Goal: Find specific page/section: Find specific page/section

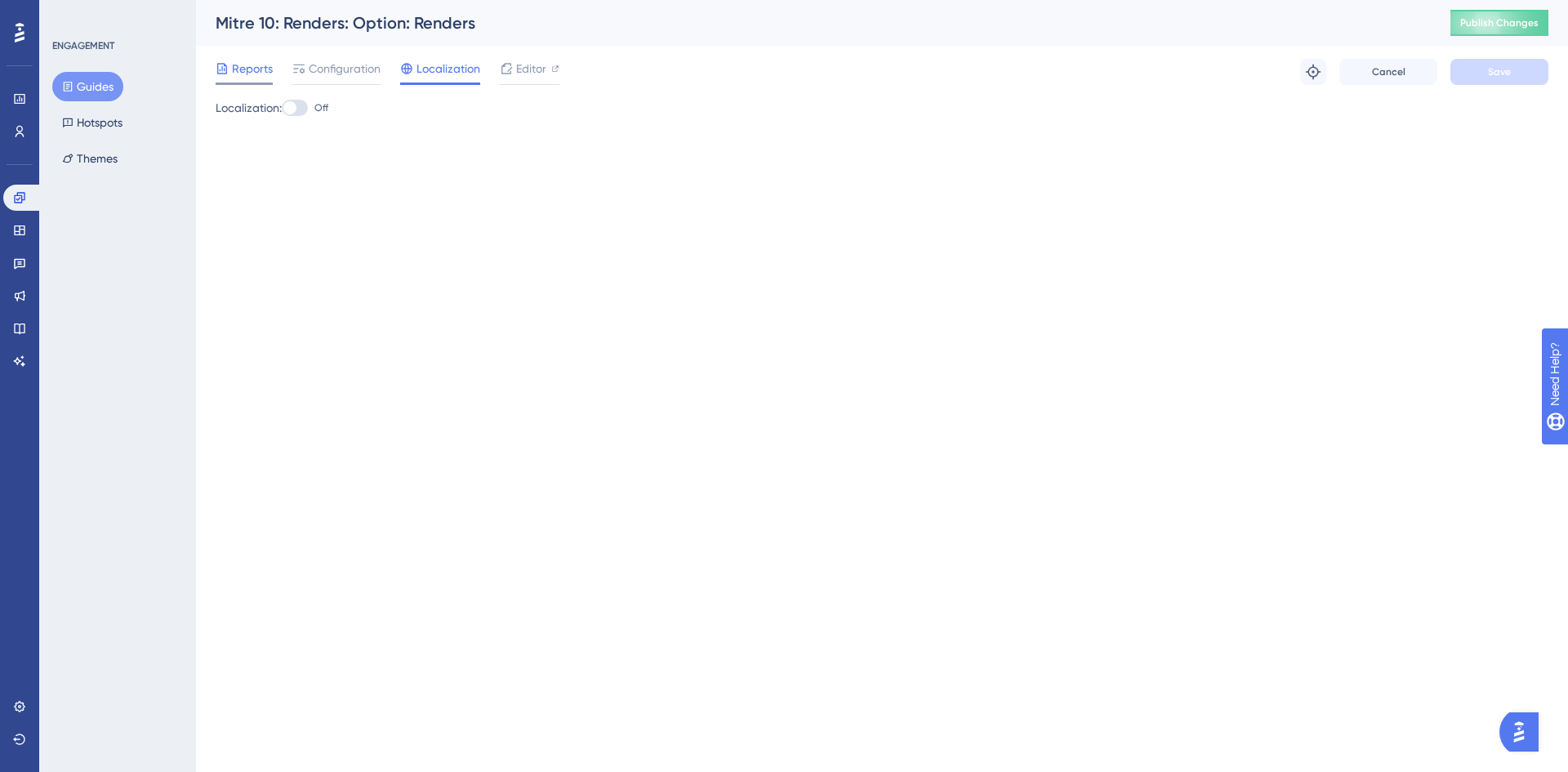
click at [219, 61] on div at bounding box center [222, 69] width 13 height 20
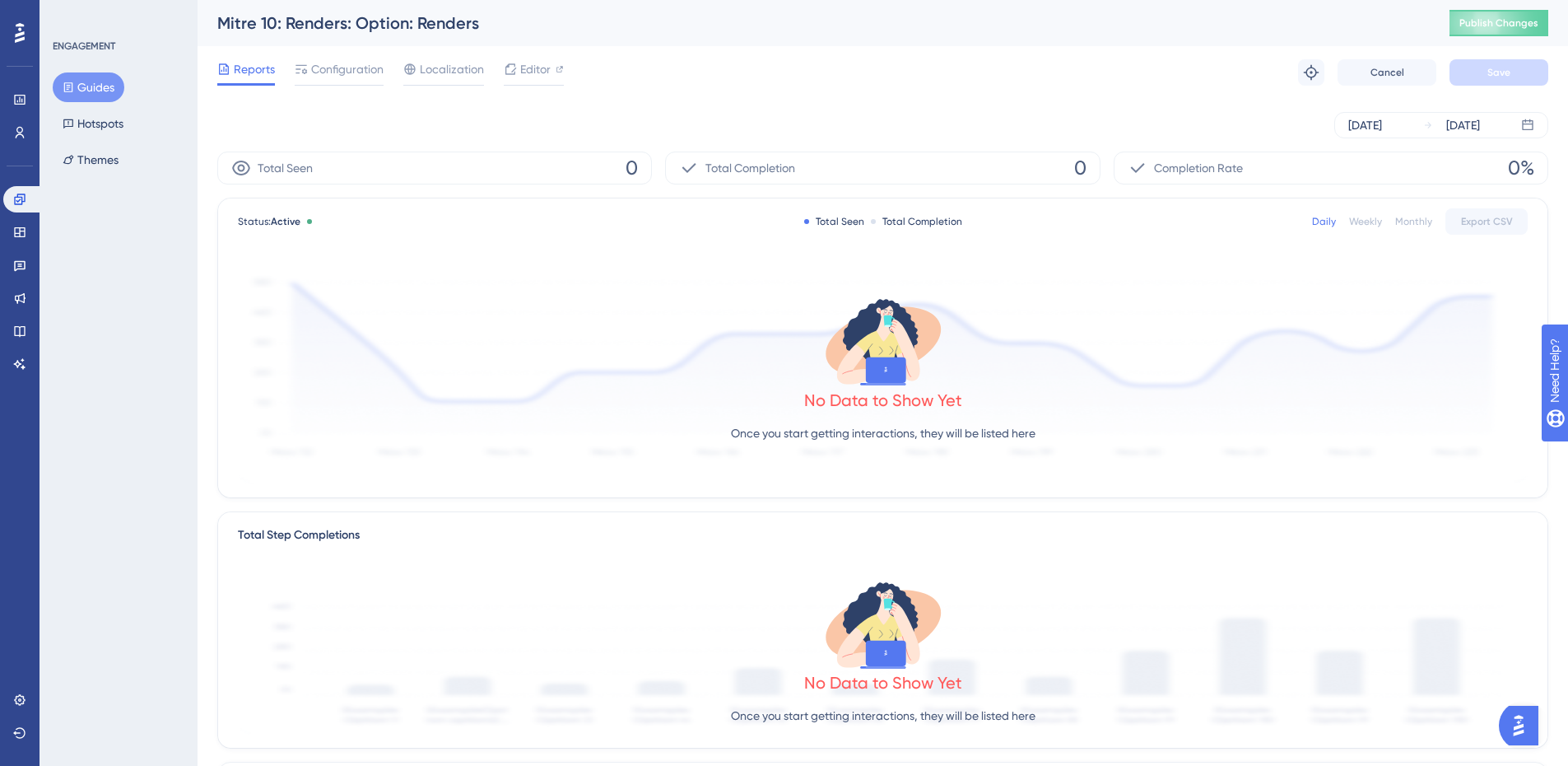
click at [78, 82] on button "Guides" at bounding box center [88, 88] width 72 height 30
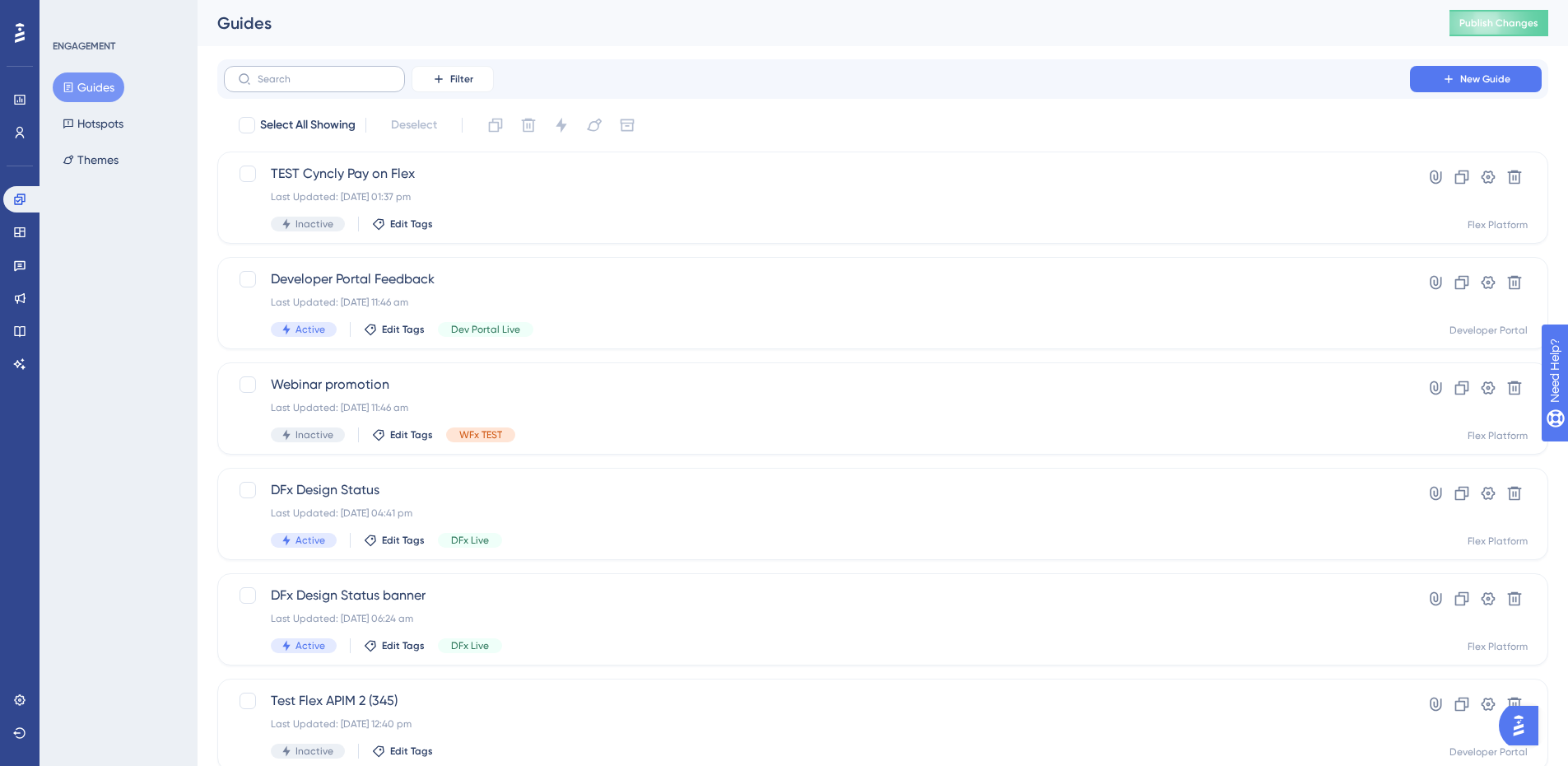
click at [340, 91] on label at bounding box center [314, 79] width 181 height 26
click at [340, 85] on input "text" at bounding box center [324, 79] width 133 height 12
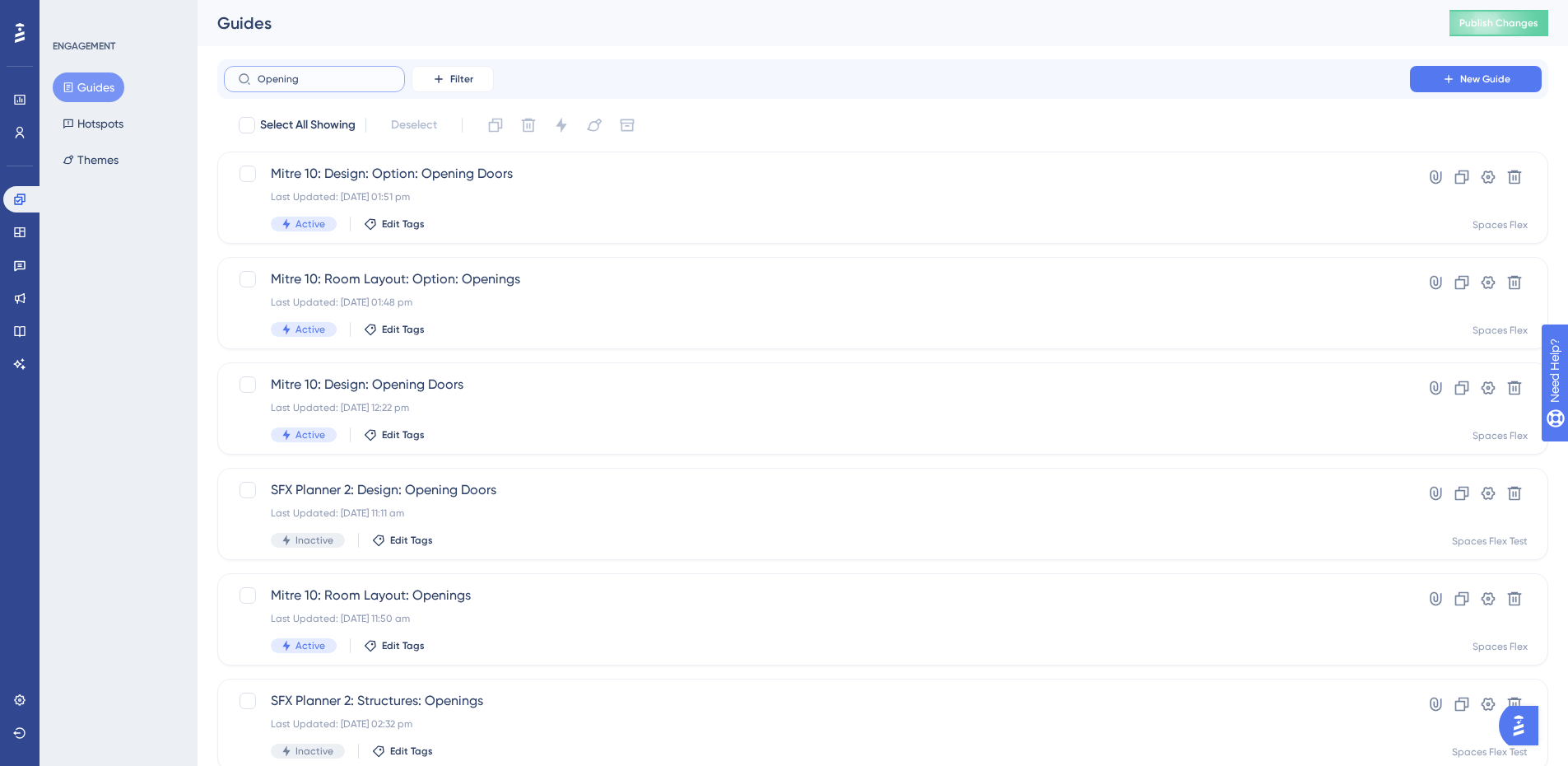
scroll to position [0, 12]
type input "Opening"
click at [592, 211] on div "Mitre 10: Design: Option: Opening Doors Last Updated: [DATE] 01:51 pm Active Ed…" at bounding box center [817, 198] width 1092 height 68
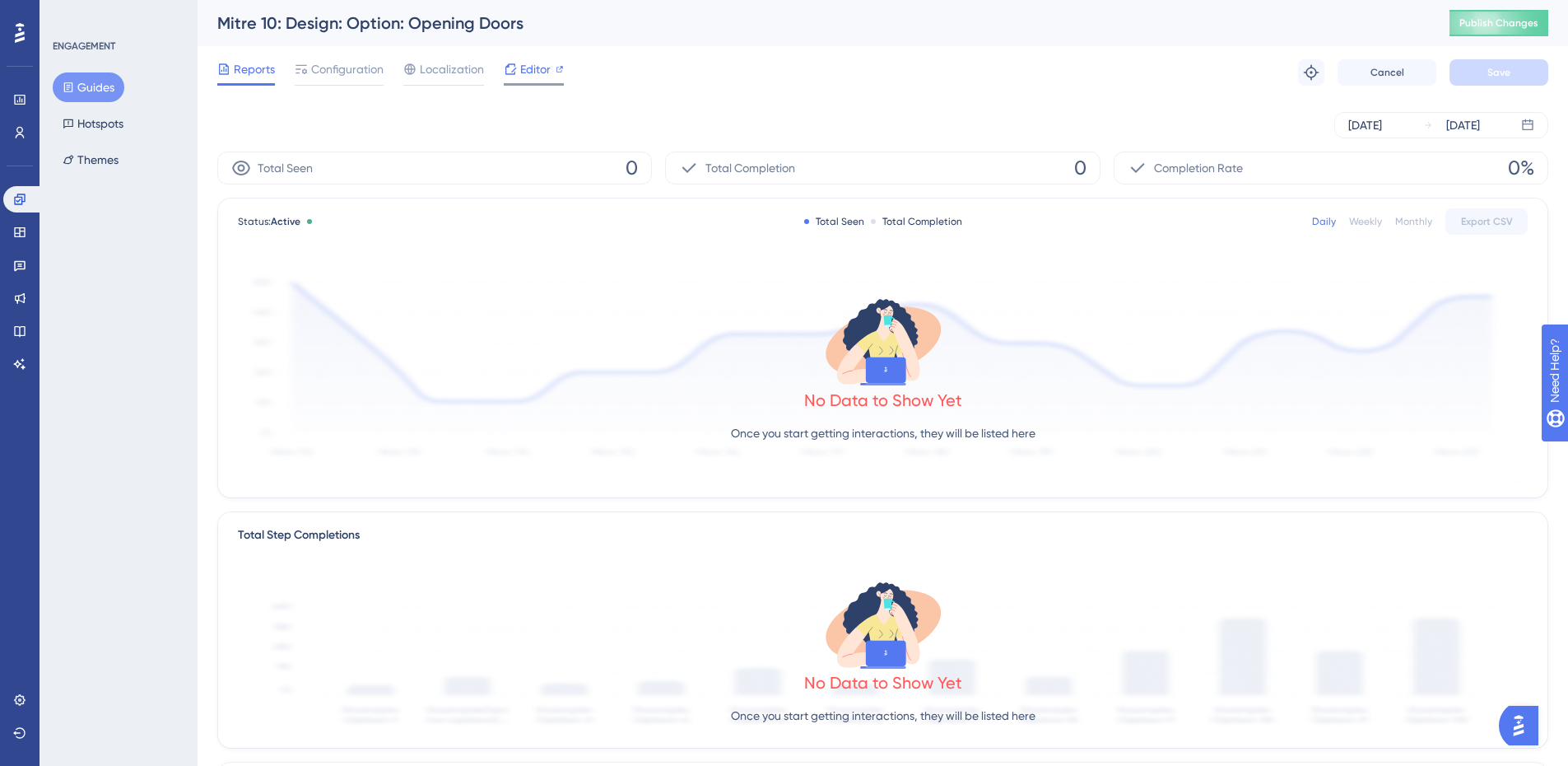
click at [538, 74] on span "Editor" at bounding box center [535, 69] width 31 height 20
